Goal: Complete application form: Complete application form

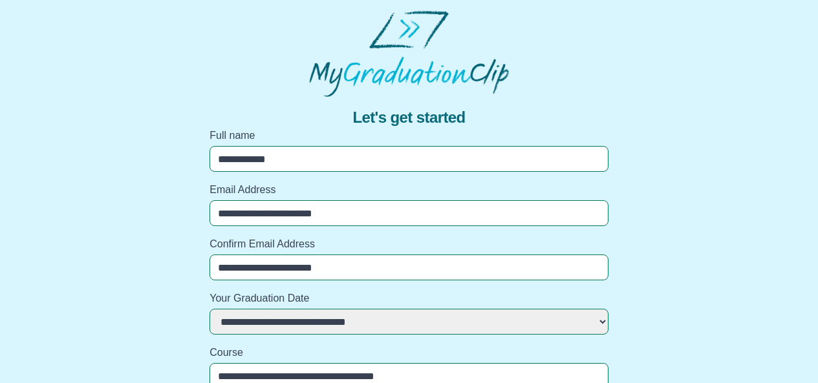
select select "**********"
select select "***"
select select "**********"
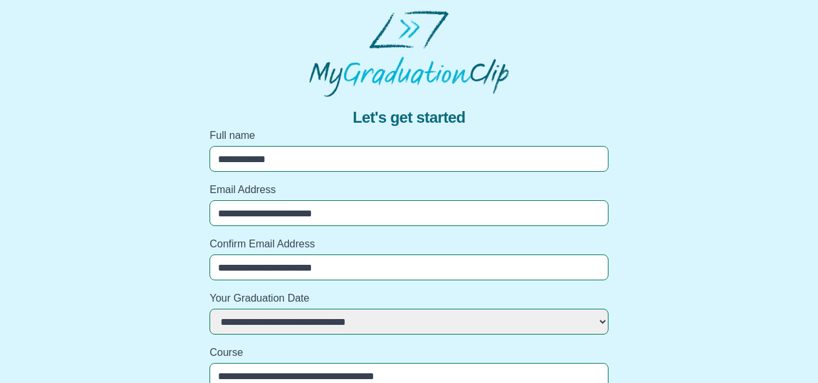
select select "**********"
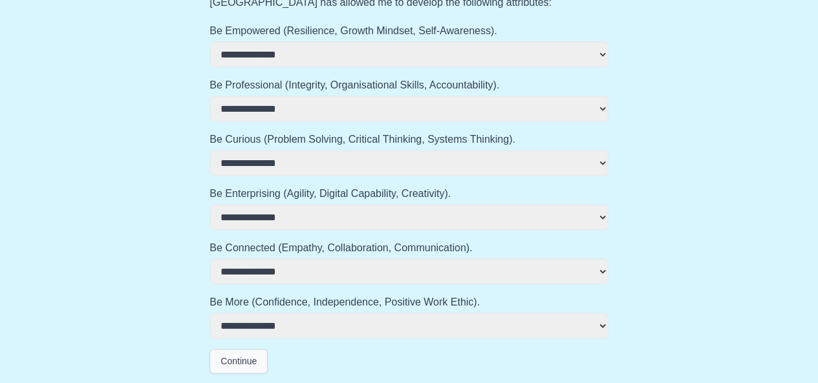
click at [240, 359] on button "Continue" at bounding box center [238, 361] width 58 height 25
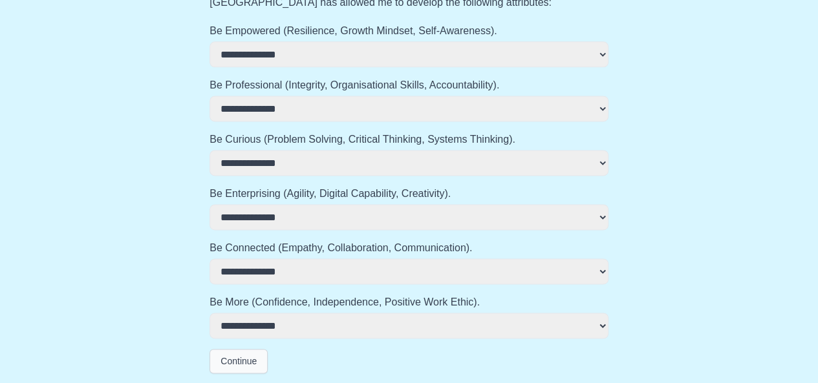
click at [240, 359] on button "Continue" at bounding box center [238, 361] width 58 height 25
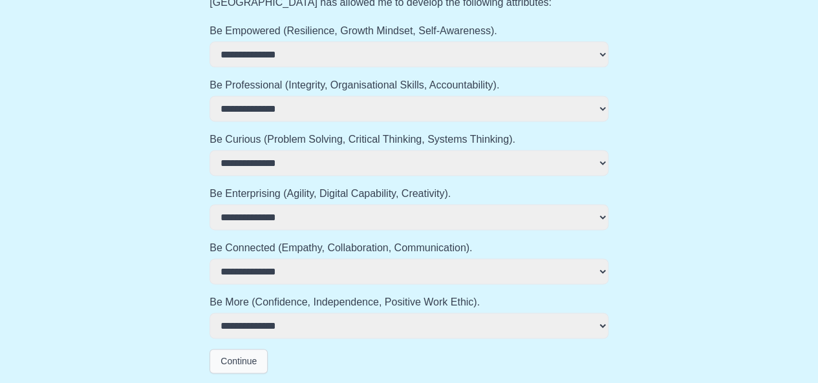
click at [240, 359] on button "Continue" at bounding box center [238, 361] width 58 height 25
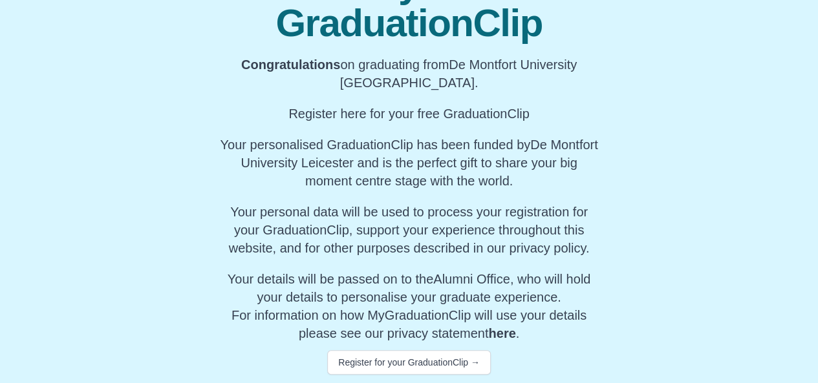
scroll to position [182, 0]
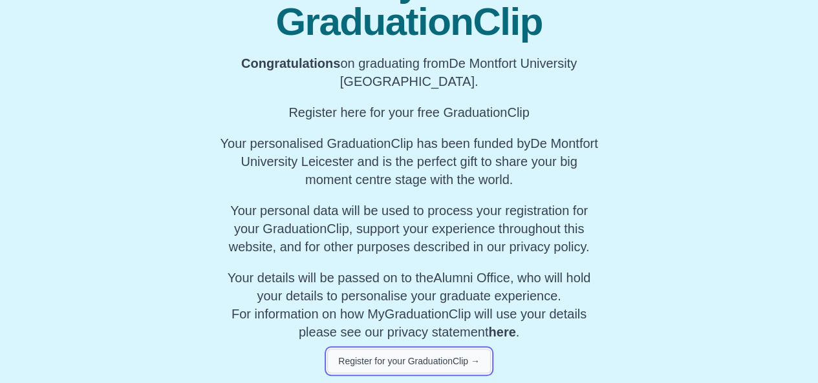
click at [425, 365] on button "Register for your GraduationClip →" at bounding box center [409, 361] width 164 height 25
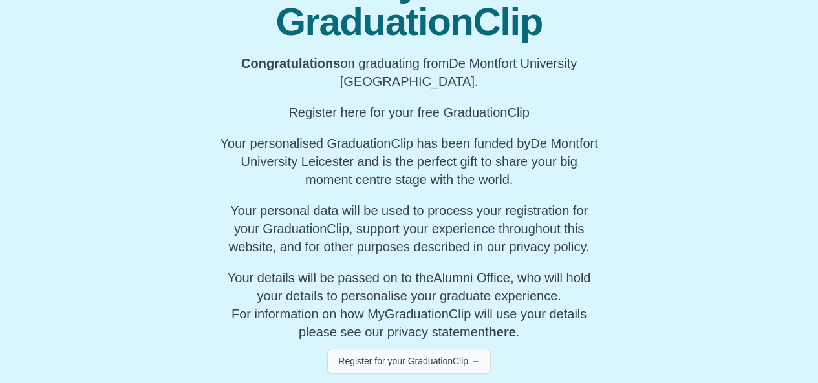
scroll to position [728, 0]
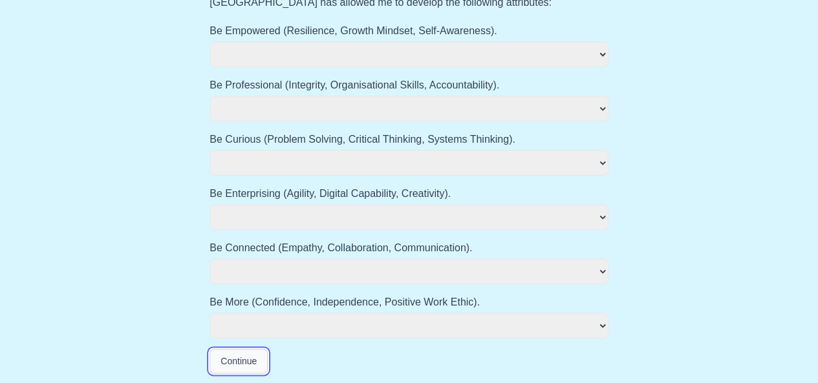
click at [224, 360] on button "Continue" at bounding box center [238, 361] width 58 height 25
select select
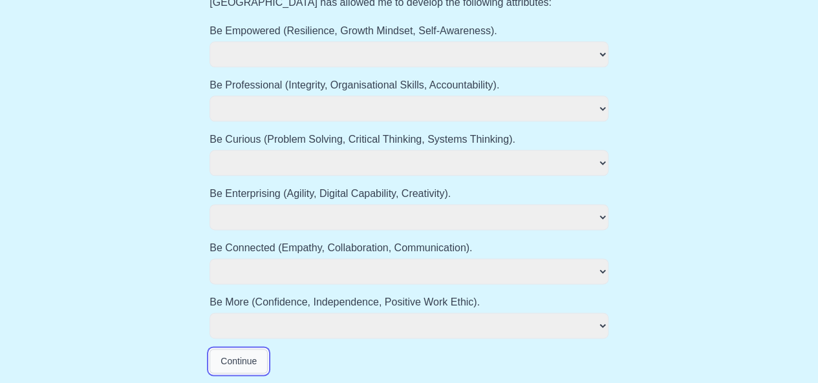
select select
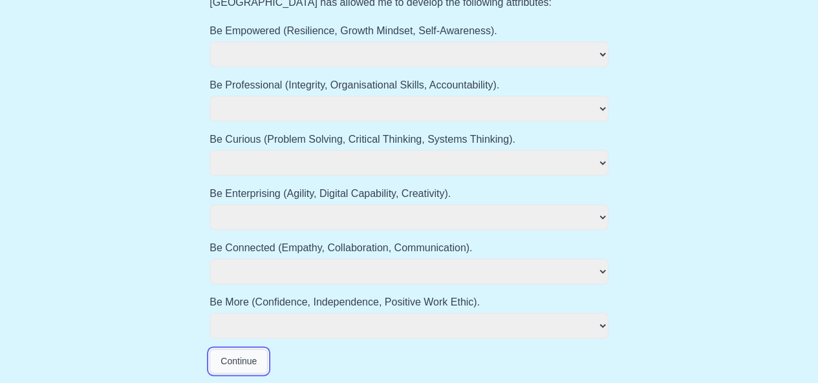
select select
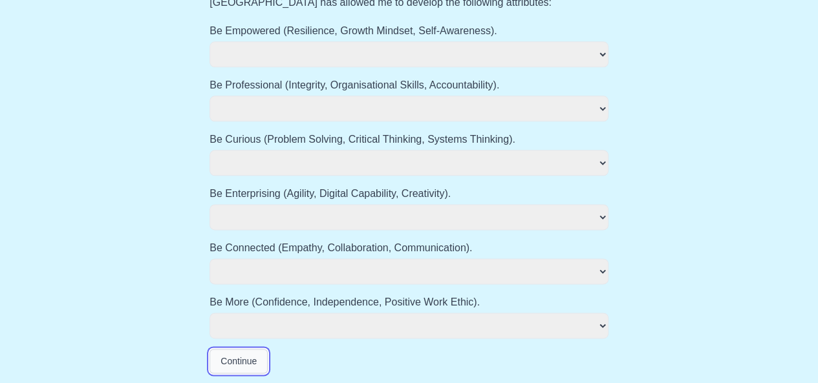
select select
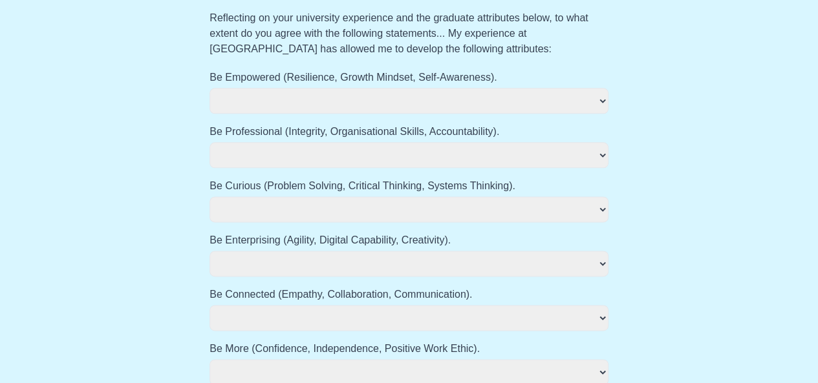
scroll to position [774, 0]
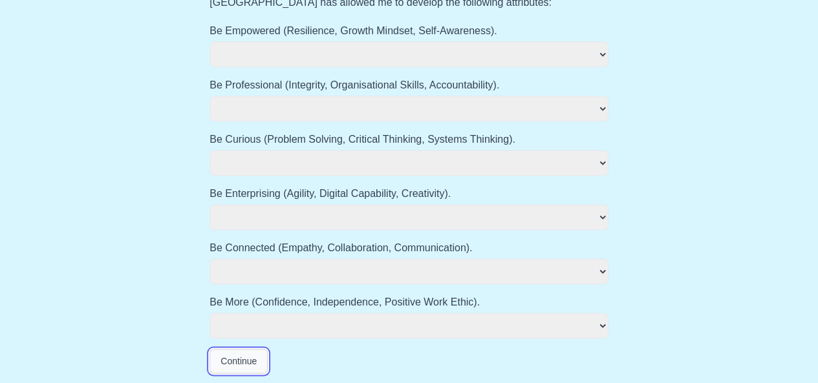
click at [224, 360] on button "Continue" at bounding box center [238, 361] width 58 height 25
select select
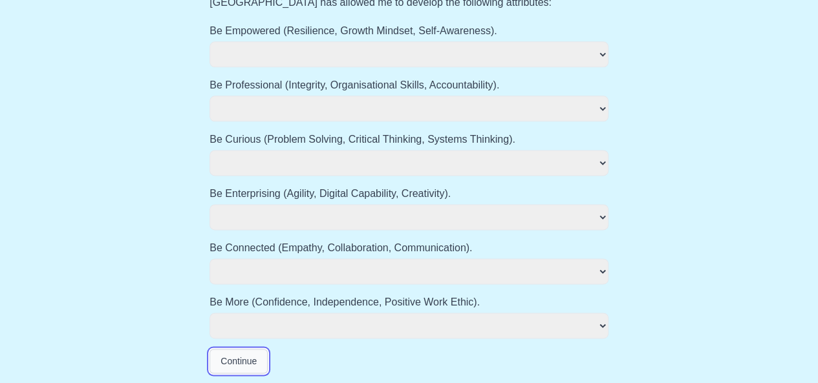
select select
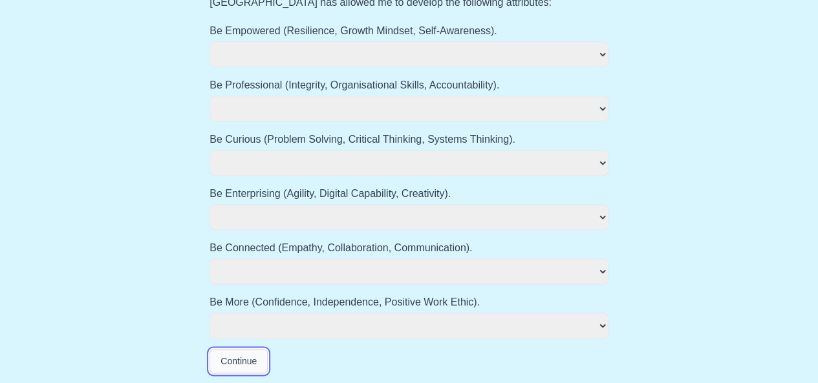
select select
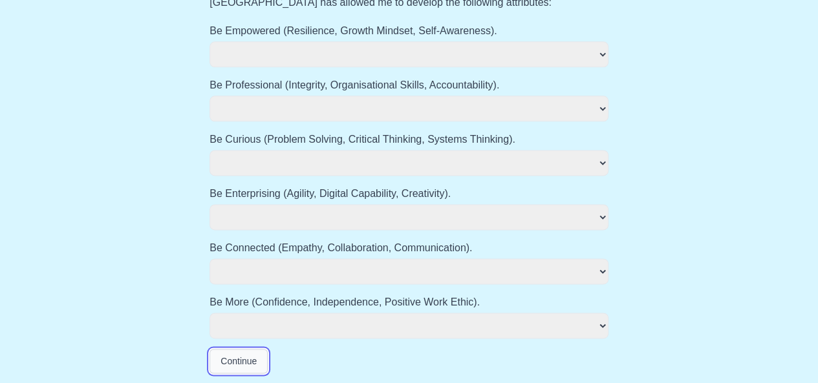
select select
click at [224, 360] on button "Continue" at bounding box center [238, 361] width 58 height 25
select select
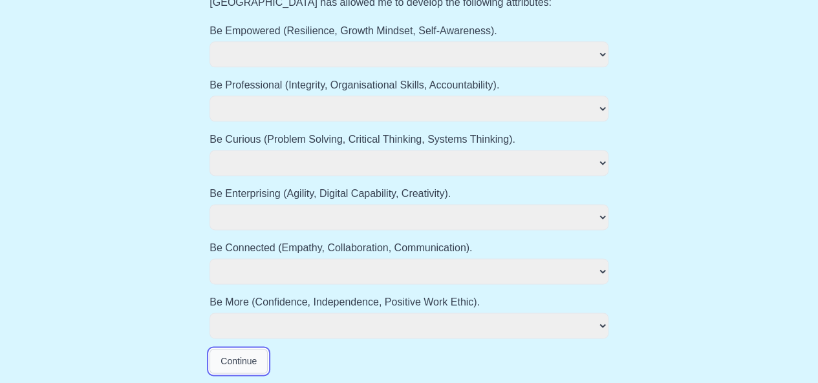
select select
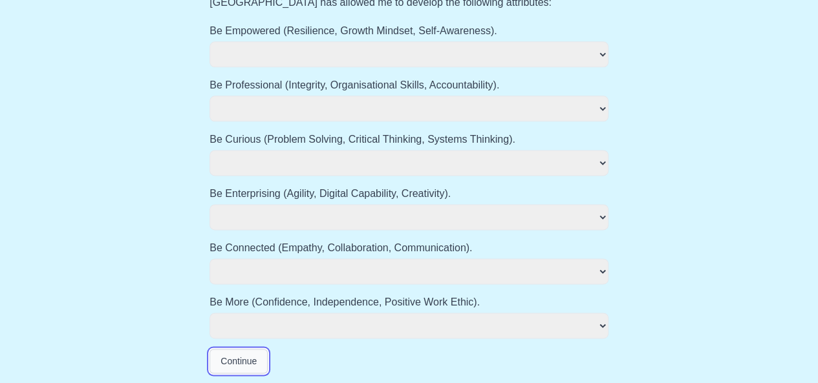
select select
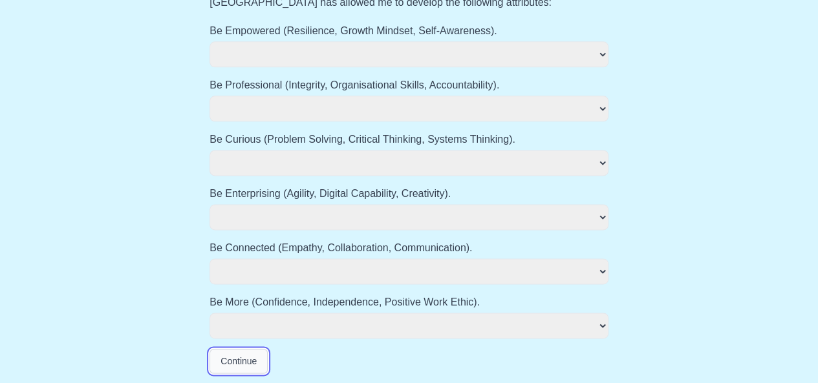
select select
click at [224, 360] on button "Continue" at bounding box center [238, 361] width 58 height 25
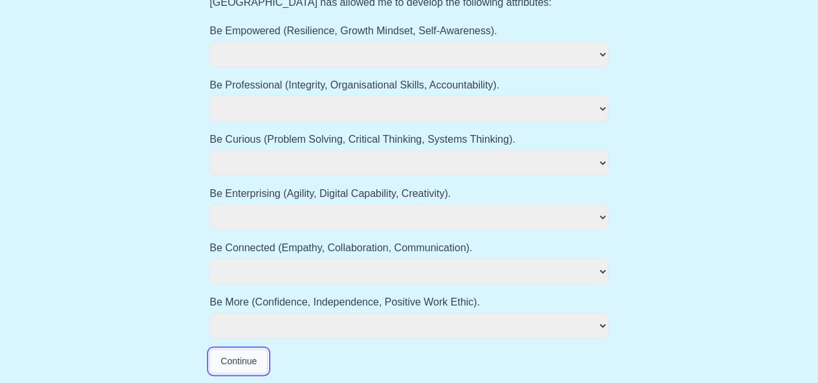
select select
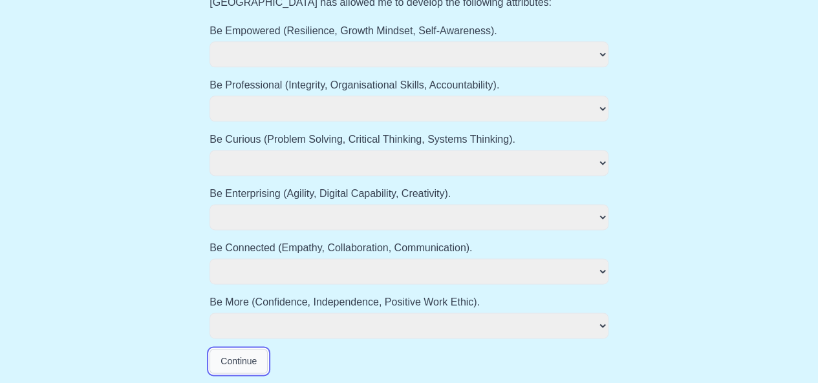
select select
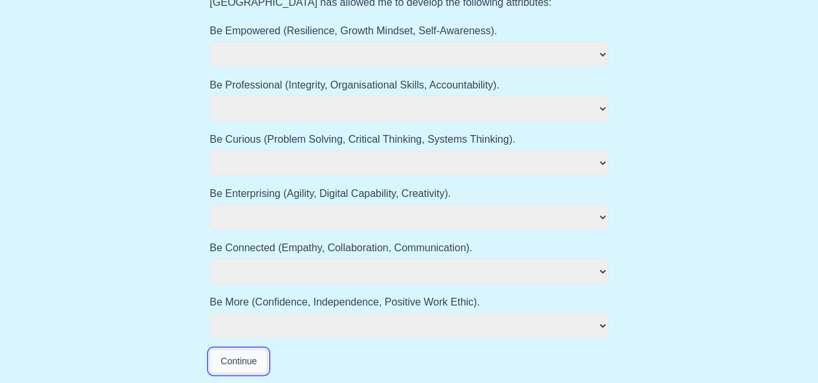
select select
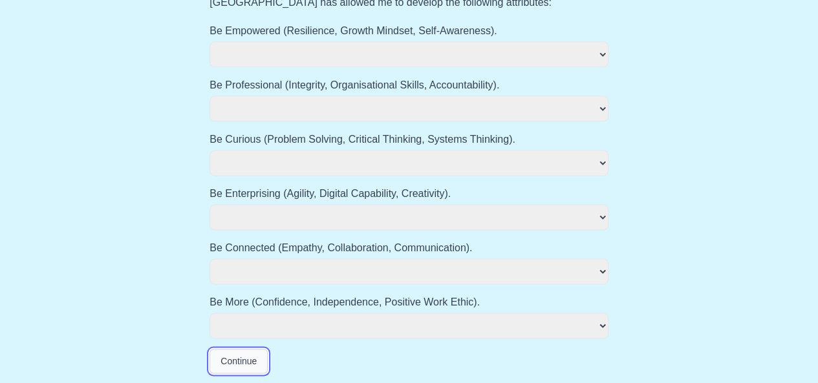
select select
click at [221, 367] on button "Continue" at bounding box center [238, 361] width 58 height 25
select select
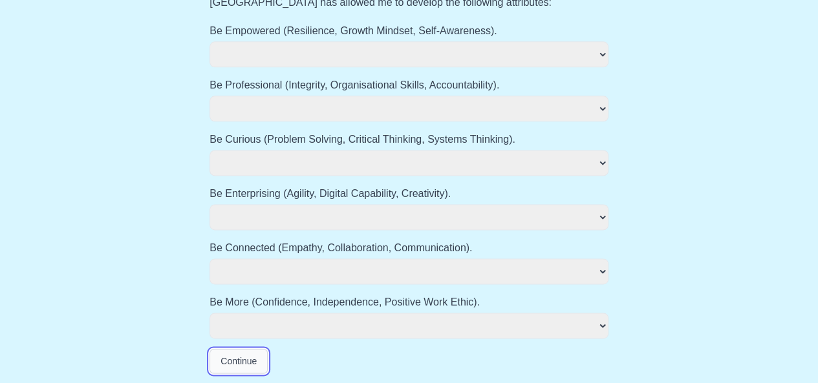
select select
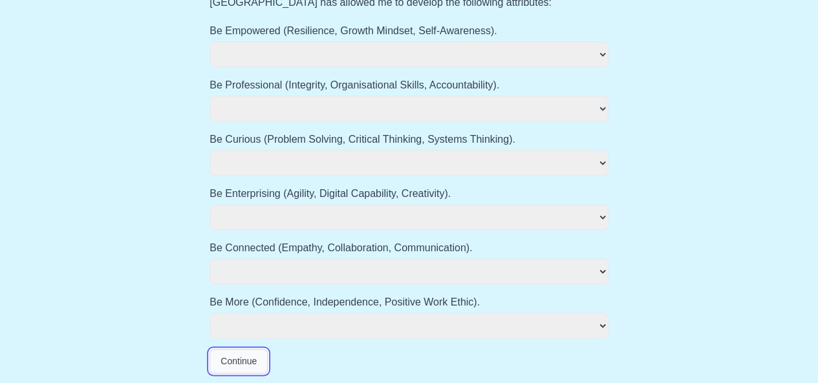
select select
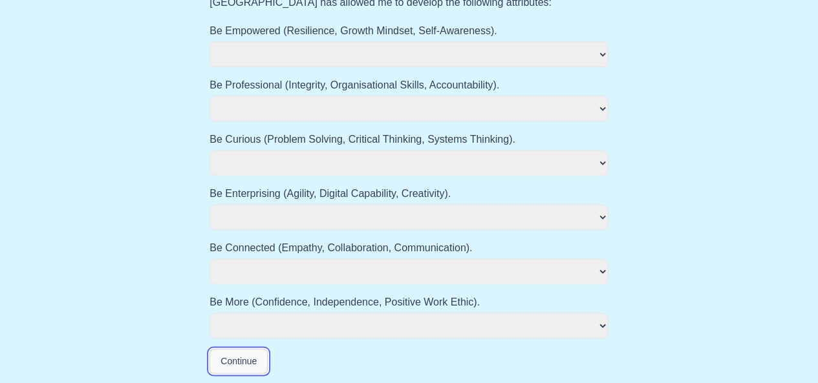
select select
